Goal: Information Seeking & Learning: Learn about a topic

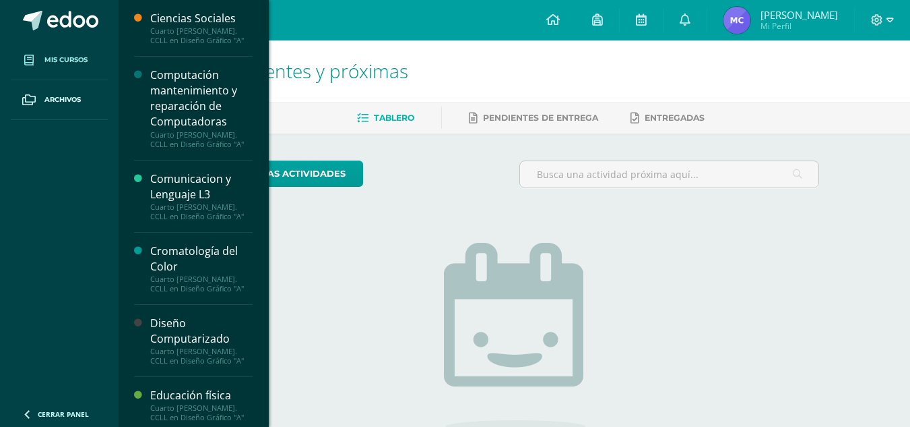
click at [54, 57] on span "Mis cursos" at bounding box center [65, 60] width 43 height 11
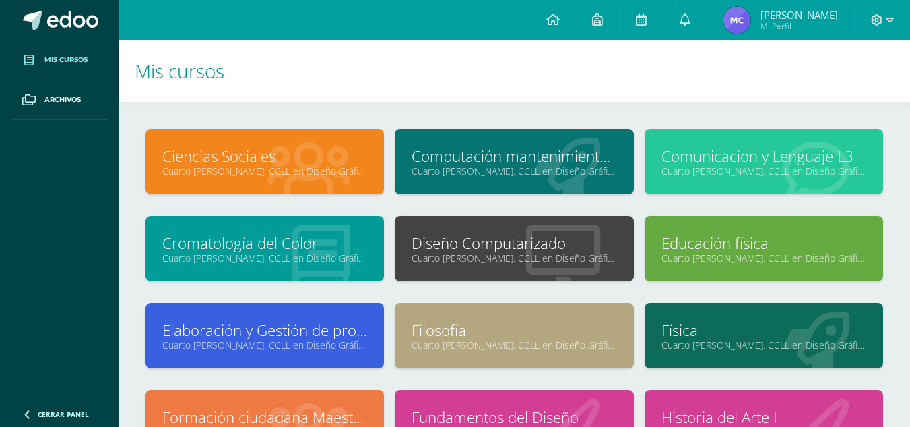
click at [718, 162] on link "Comunicacion y Lenguaje L3" at bounding box center [764, 156] width 205 height 21
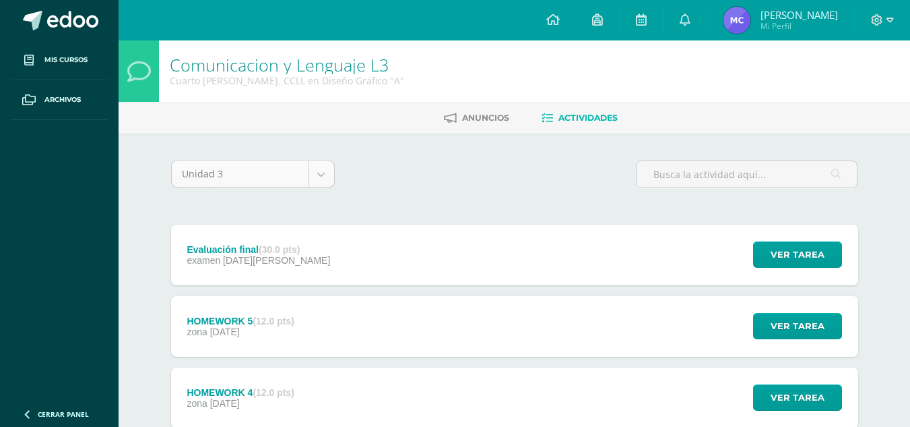
click at [315, 177] on body "Mis cursos Archivos Cerrar panel Ciencias Sociales Cuarto Bach. CCLL en Diseño …" at bounding box center [455, 401] width 910 height 803
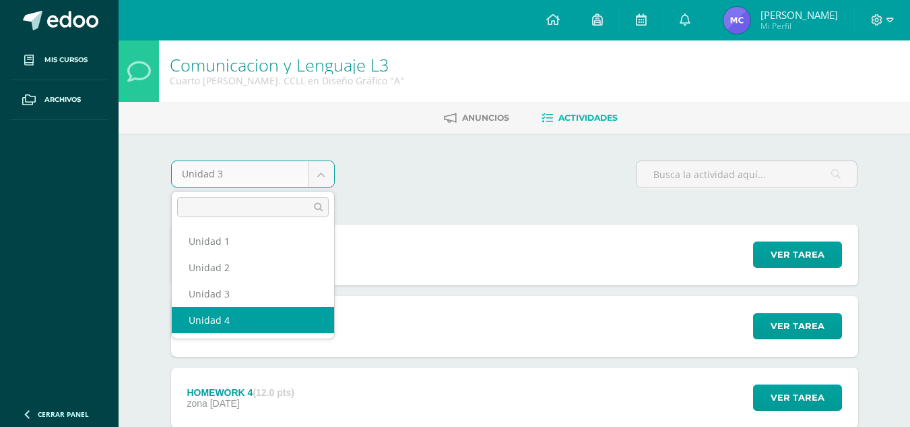
select select "Unidad 4"
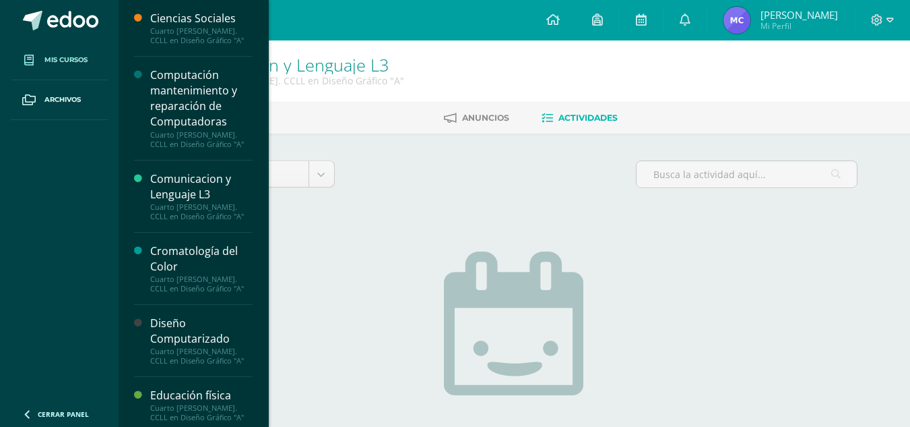
click at [51, 63] on span "Mis cursos" at bounding box center [65, 60] width 43 height 11
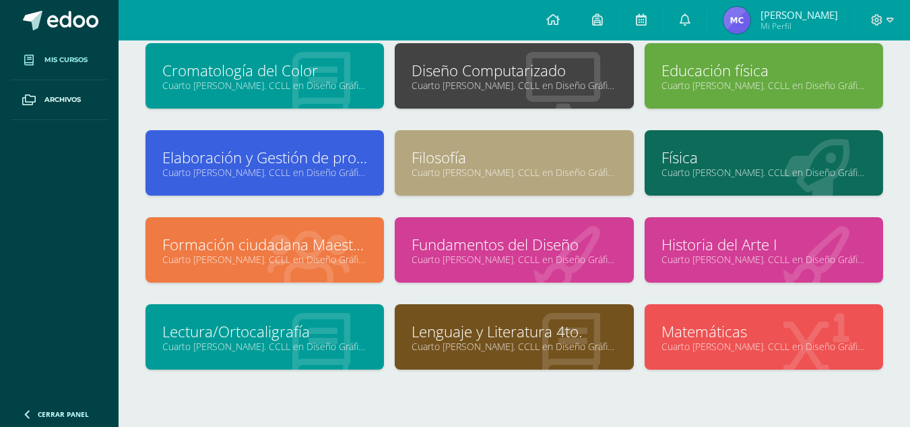
scroll to position [222, 0]
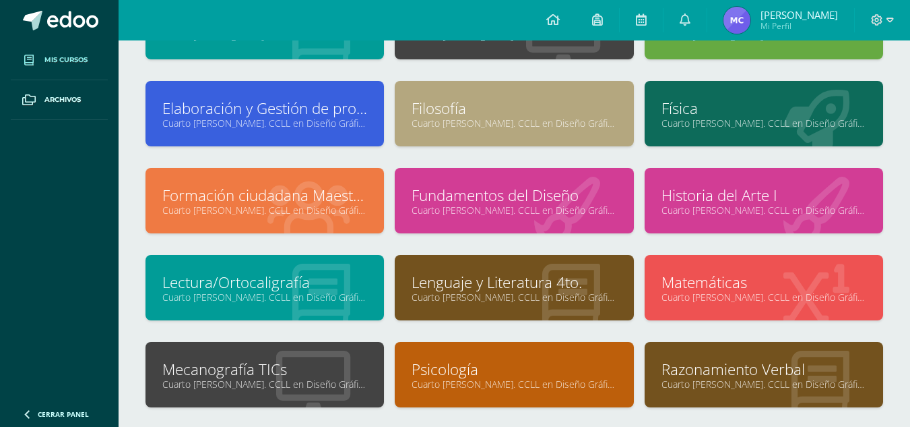
click at [710, 293] on link "Cuarto [PERSON_NAME]. CCLL en Diseño Gráfico "A"" at bounding box center [764, 296] width 205 height 13
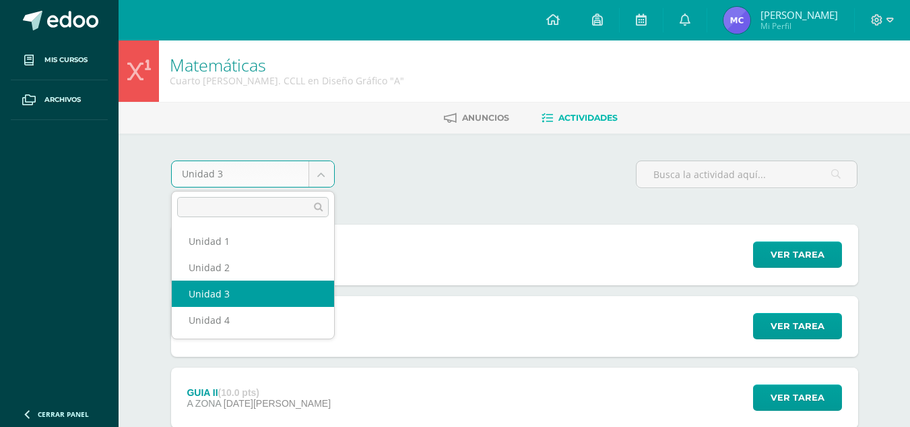
click at [323, 175] on body "Mis cursos Archivos Cerrar panel Ciencias Sociales Cuarto Bach. CCLL en Diseño …" at bounding box center [455, 294] width 910 height 589
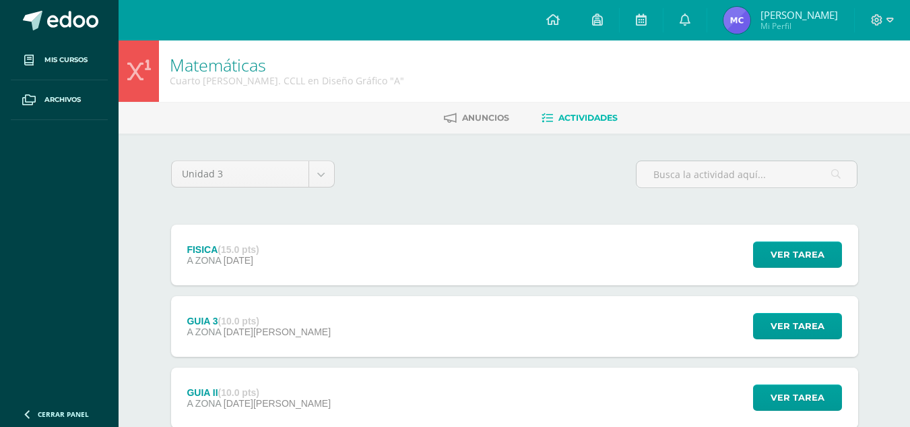
click at [507, 52] on body "Mis cursos Archivos Cerrar panel Ciencias Sociales Cuarto Bach. CCLL en Diseño …" at bounding box center [455, 294] width 910 height 589
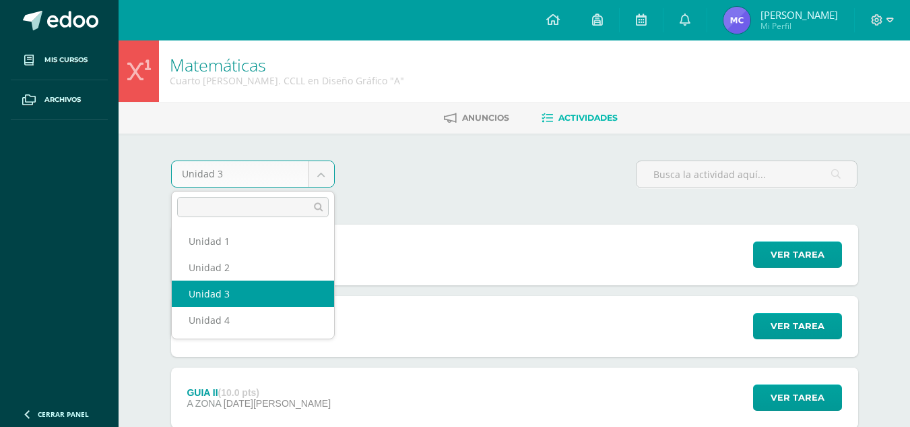
click at [316, 172] on body "Mis cursos Archivos Cerrar panel Ciencias Sociales Cuarto Bach. CCLL en Diseño …" at bounding box center [455, 294] width 910 height 589
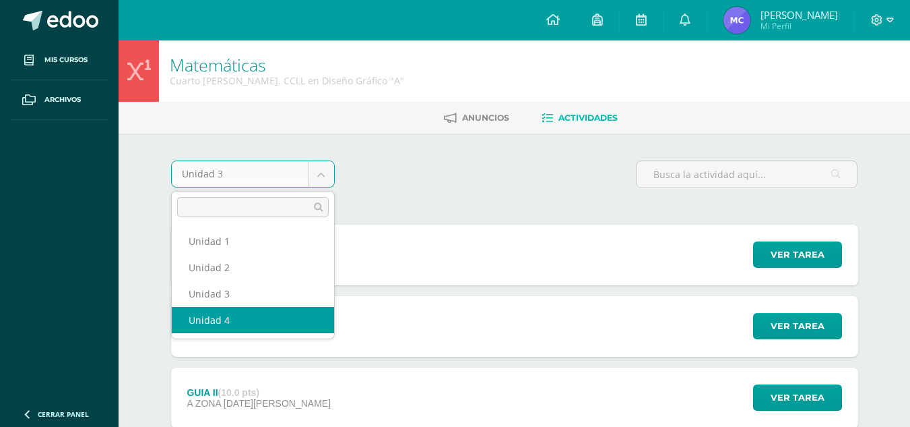
select select "Unidad 4"
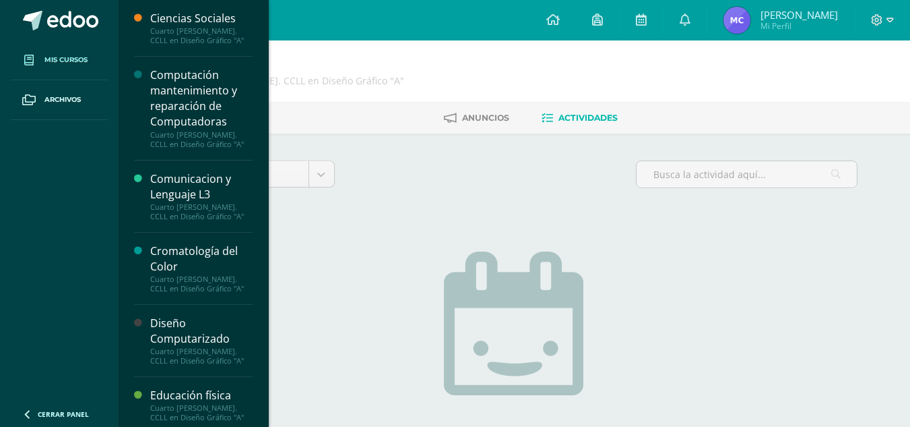
click at [64, 57] on span "Mis cursos" at bounding box center [65, 60] width 43 height 11
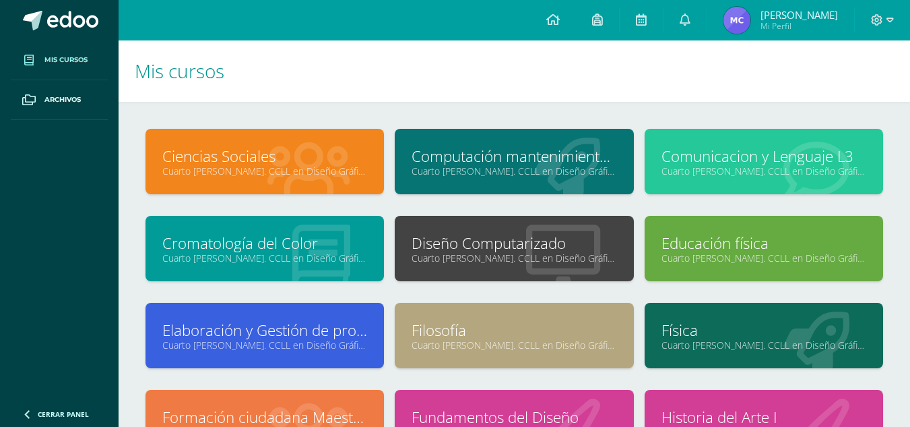
click at [479, 158] on link "Computación mantenimiento y reparación de Computadoras" at bounding box center [514, 156] width 205 height 21
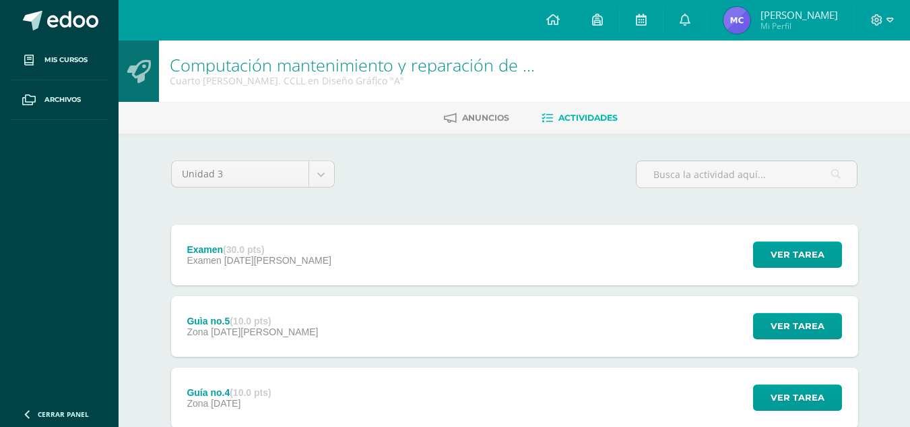
scroll to position [49, 0]
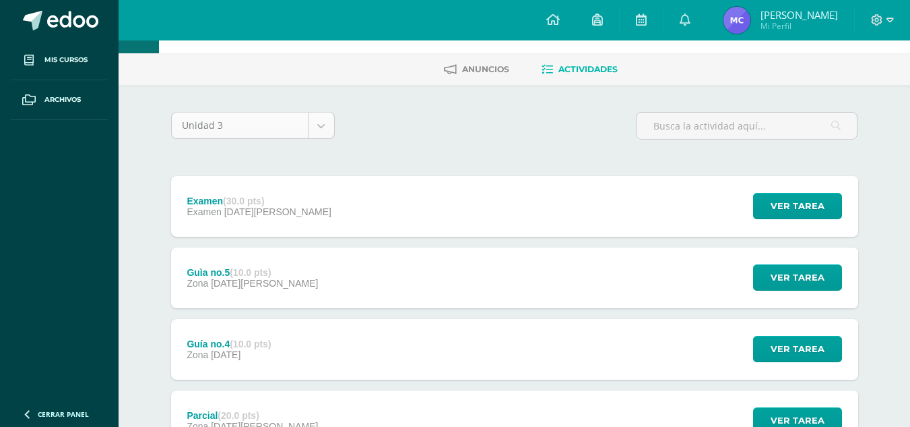
click at [328, 117] on body "Mis cursos Archivos Cerrar panel Ciencias Sociales Cuarto Bach. CCLL en Diseño …" at bounding box center [455, 352] width 910 height 803
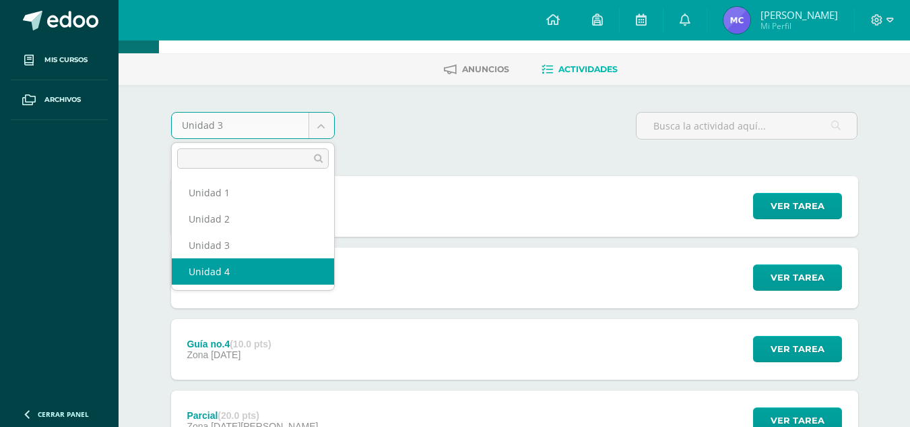
select select "Unidad 4"
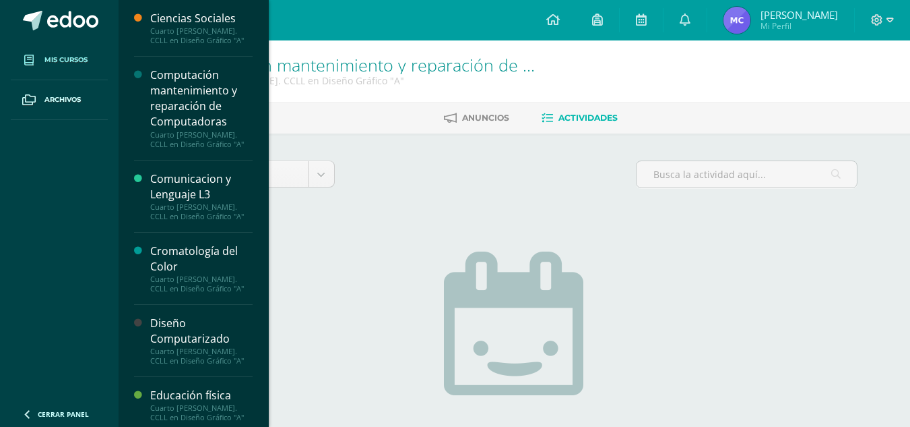
click at [79, 51] on link "Mis cursos" at bounding box center [59, 60] width 97 height 40
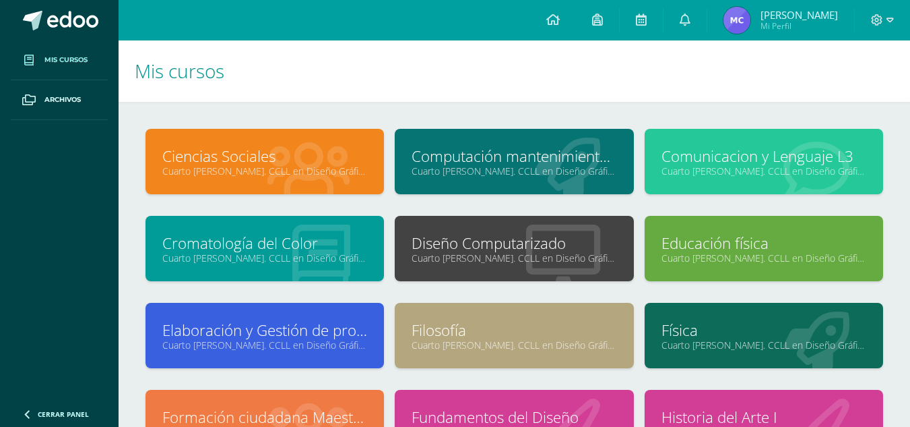
click at [450, 327] on link "Filosofía" at bounding box center [514, 329] width 205 height 21
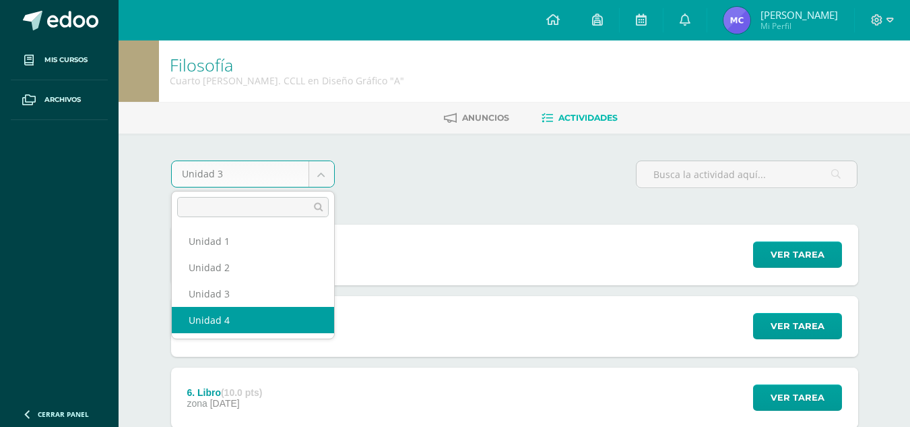
select select "Unidad 4"
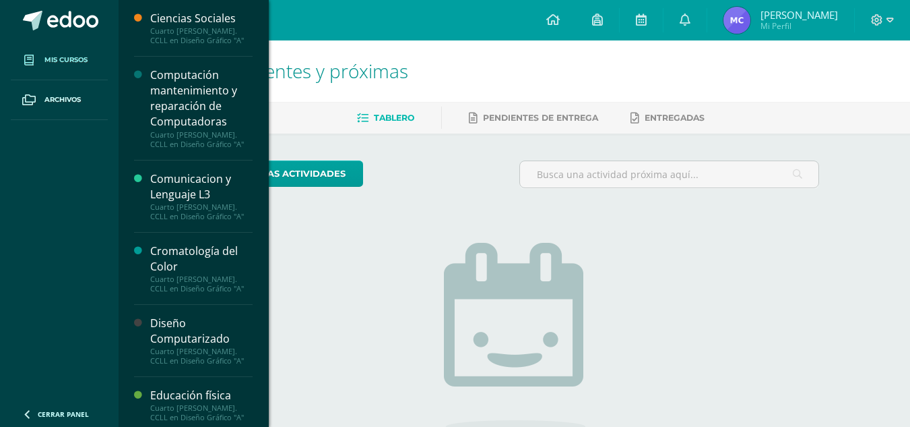
click at [78, 56] on span "Mis cursos" at bounding box center [65, 60] width 43 height 11
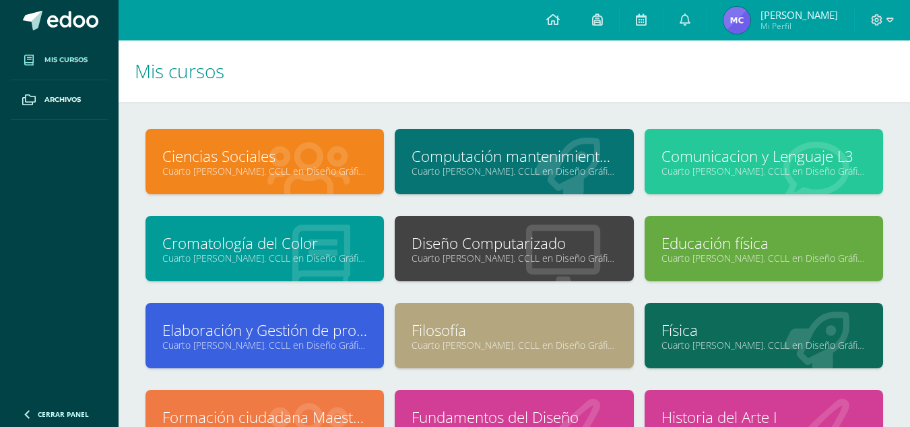
click at [460, 332] on link "Filosofía" at bounding box center [514, 329] width 205 height 21
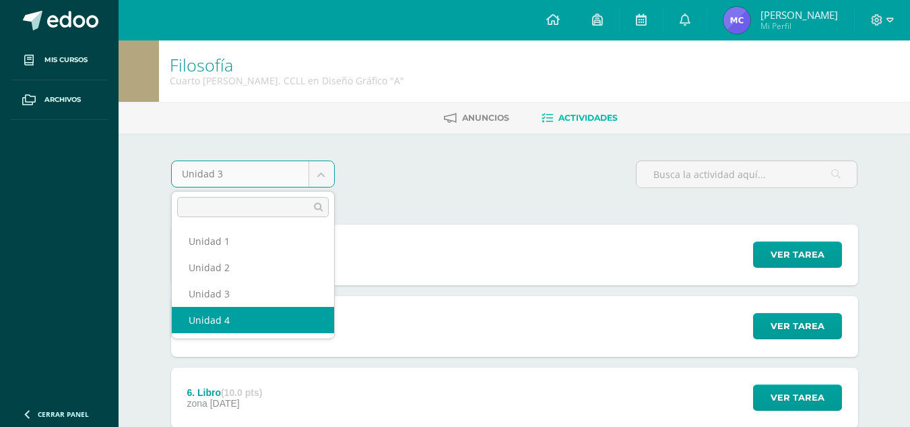
select select "Unidad 4"
